Goal: Information Seeking & Learning: Find specific page/section

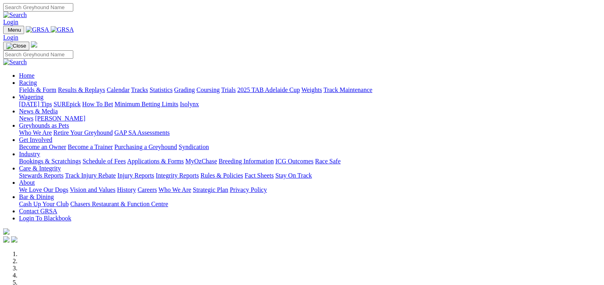
click at [24, 86] on link "Fields & Form" at bounding box center [37, 89] width 37 height 7
